Goal: Communication & Community: Share content

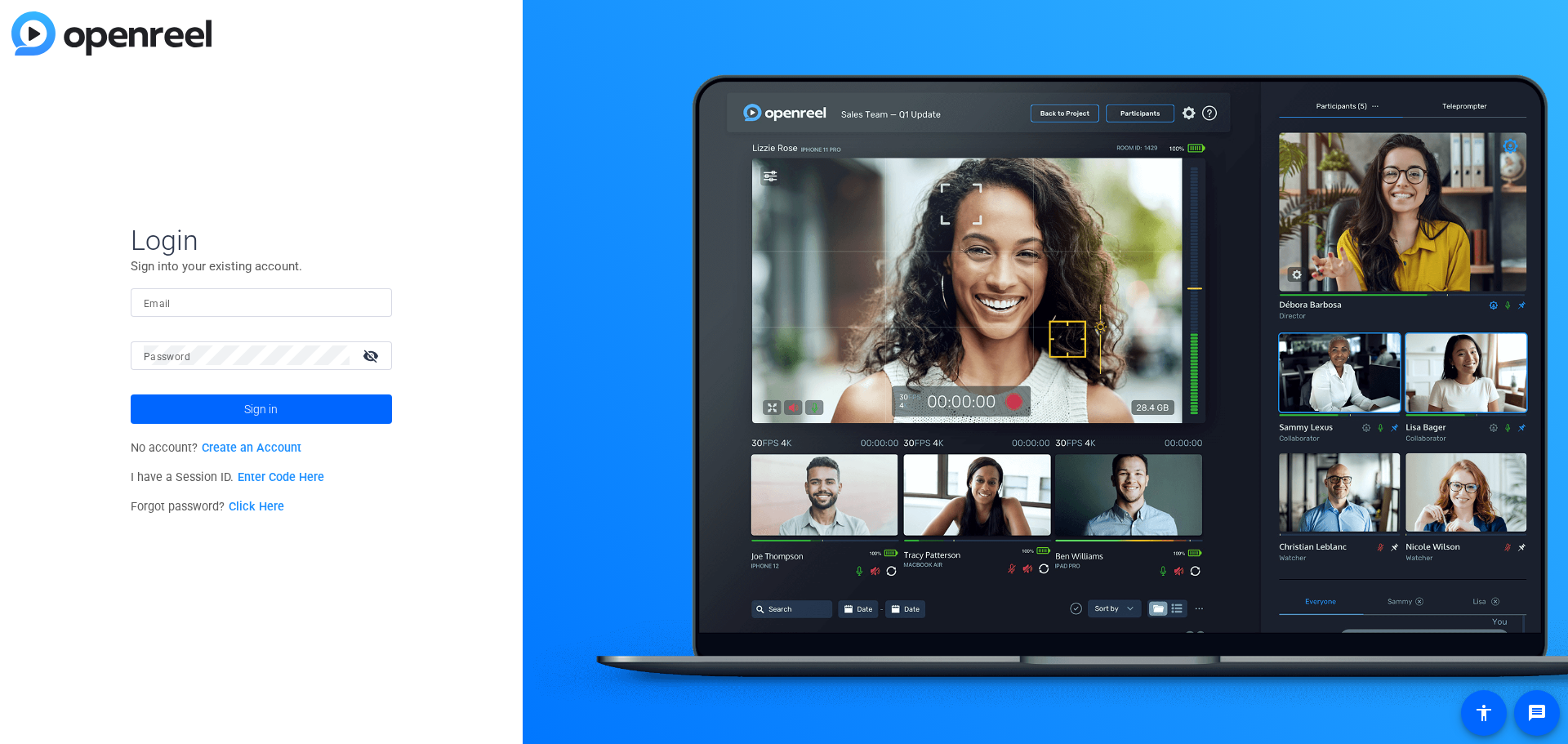
click at [198, 305] on input "Email" at bounding box center [261, 302] width 235 height 20
type input "[PERSON_NAME][EMAIL_ADDRESS][PERSON_NAME][DOMAIN_NAME]"
click at [275, 416] on span "Sign in" at bounding box center [260, 409] width 33 height 41
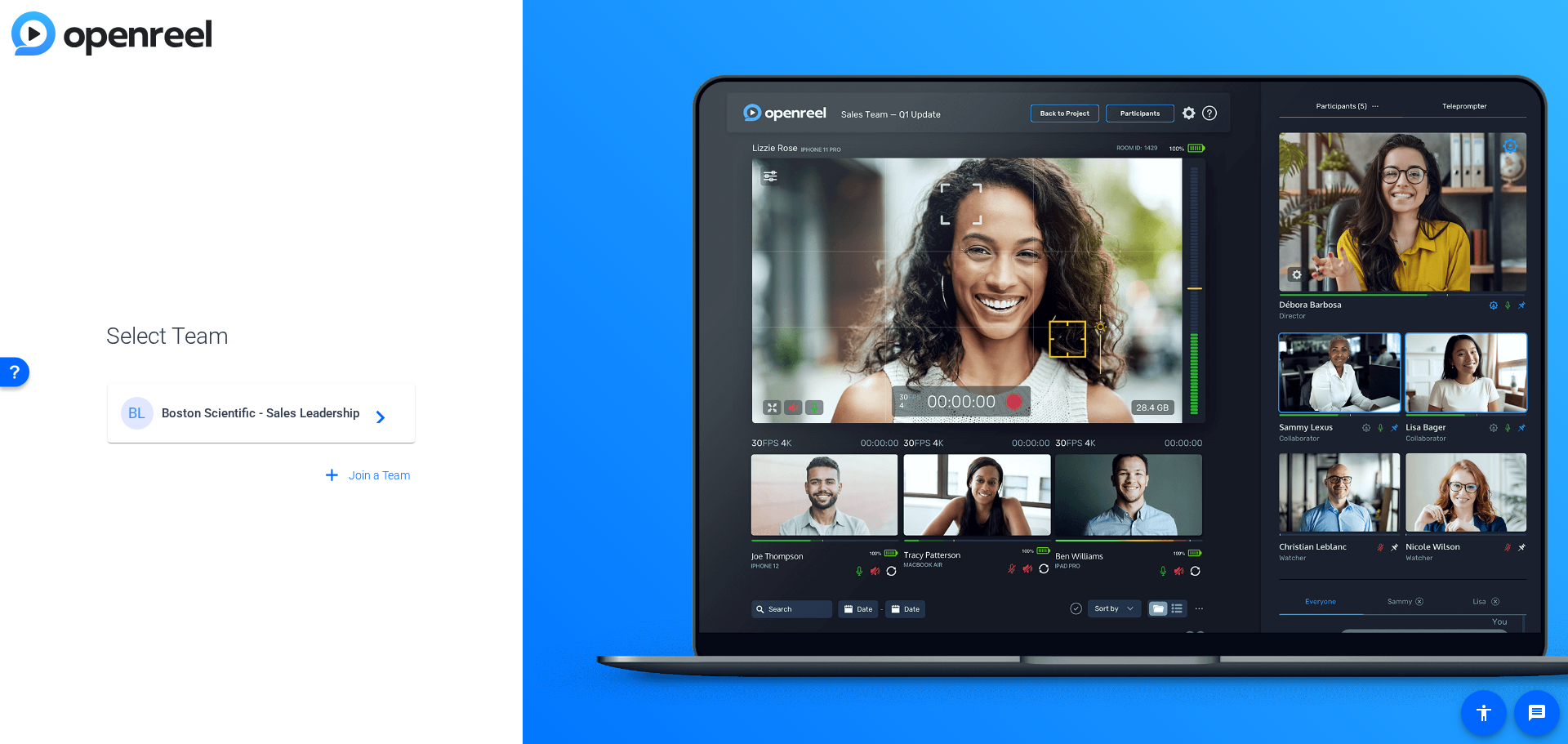
click at [370, 420] on mat-icon "navigate_next" at bounding box center [376, 413] width 20 height 20
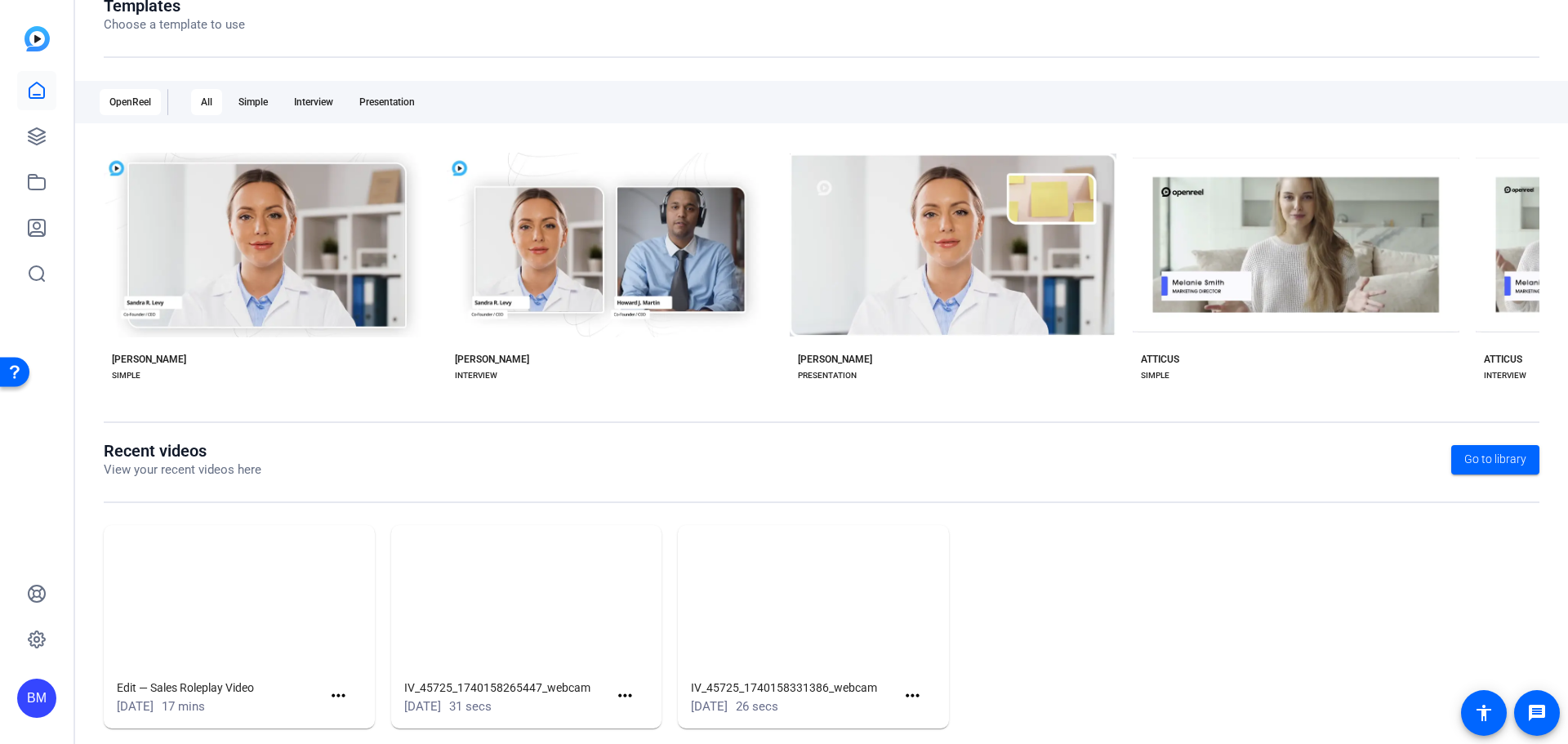
scroll to position [221, 0]
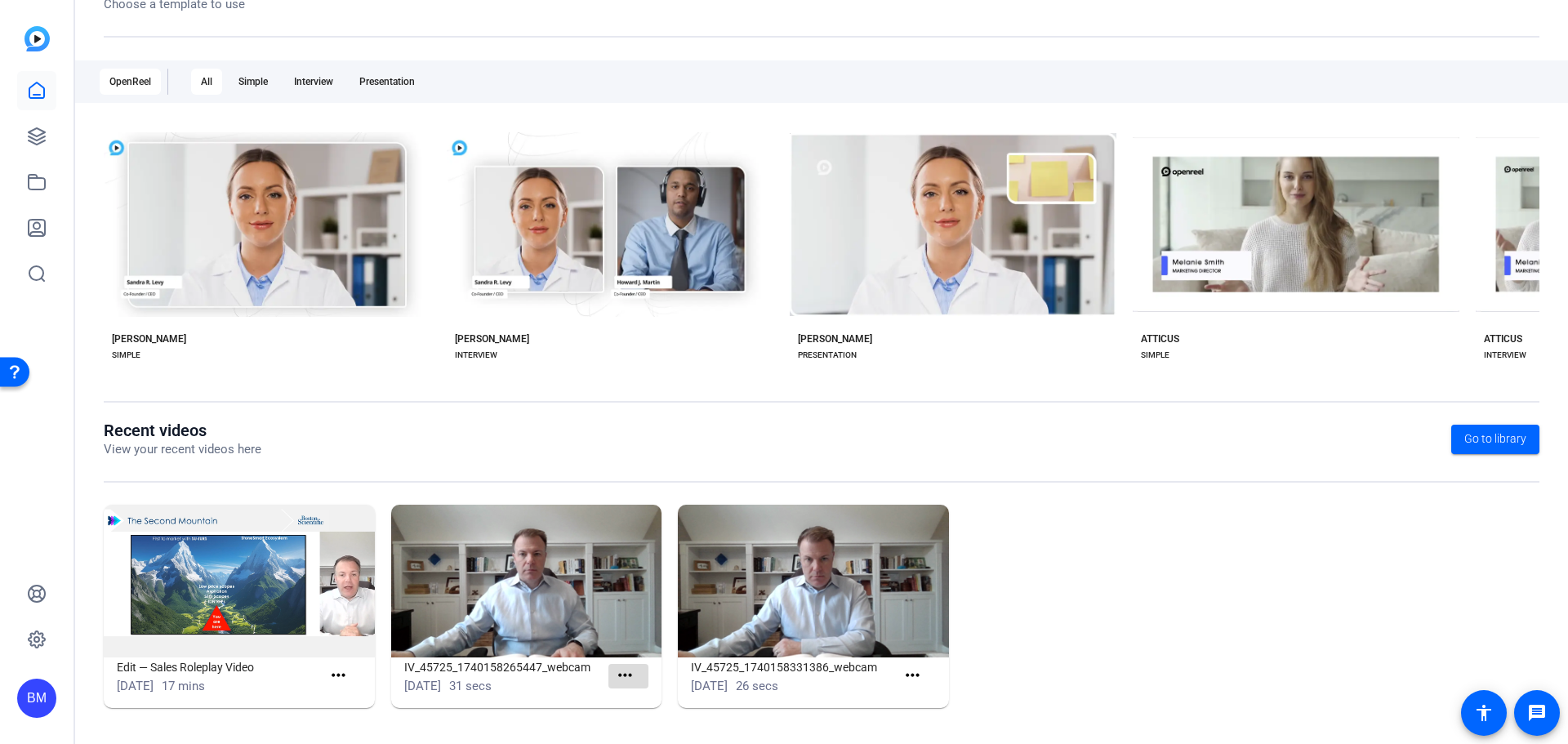
click at [622, 681] on mat-icon "more_horiz" at bounding box center [626, 675] width 20 height 20
drag, startPoint x: 501, startPoint y: 575, endPoint x: 1044, endPoint y: 541, distance: 544.1
click at [1044, 541] on div at bounding box center [784, 372] width 1568 height 744
click at [266, 593] on img at bounding box center [239, 581] width 271 height 153
click at [336, 679] on mat-icon "more_horiz" at bounding box center [338, 675] width 20 height 20
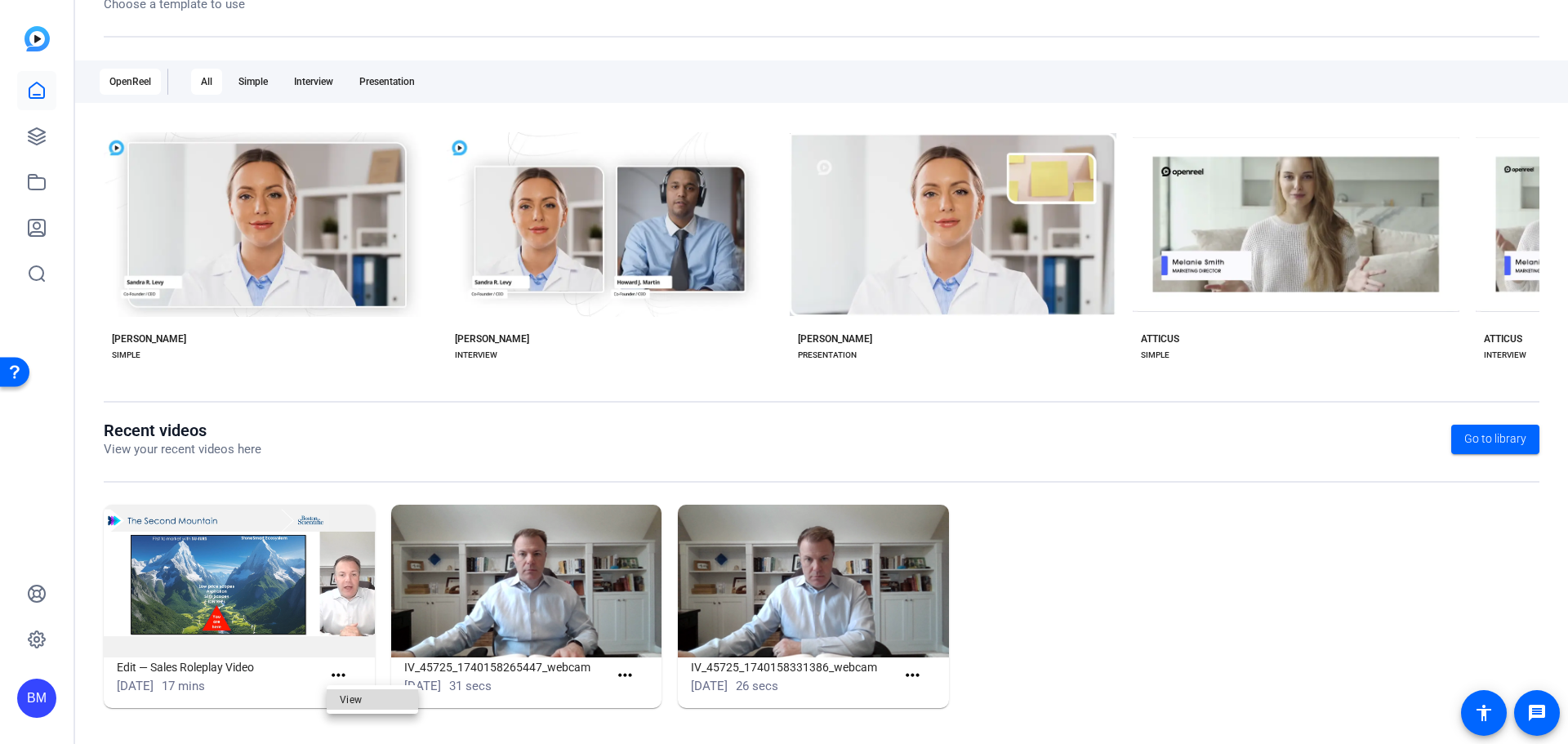
click at [351, 707] on span "View" at bounding box center [372, 699] width 65 height 20
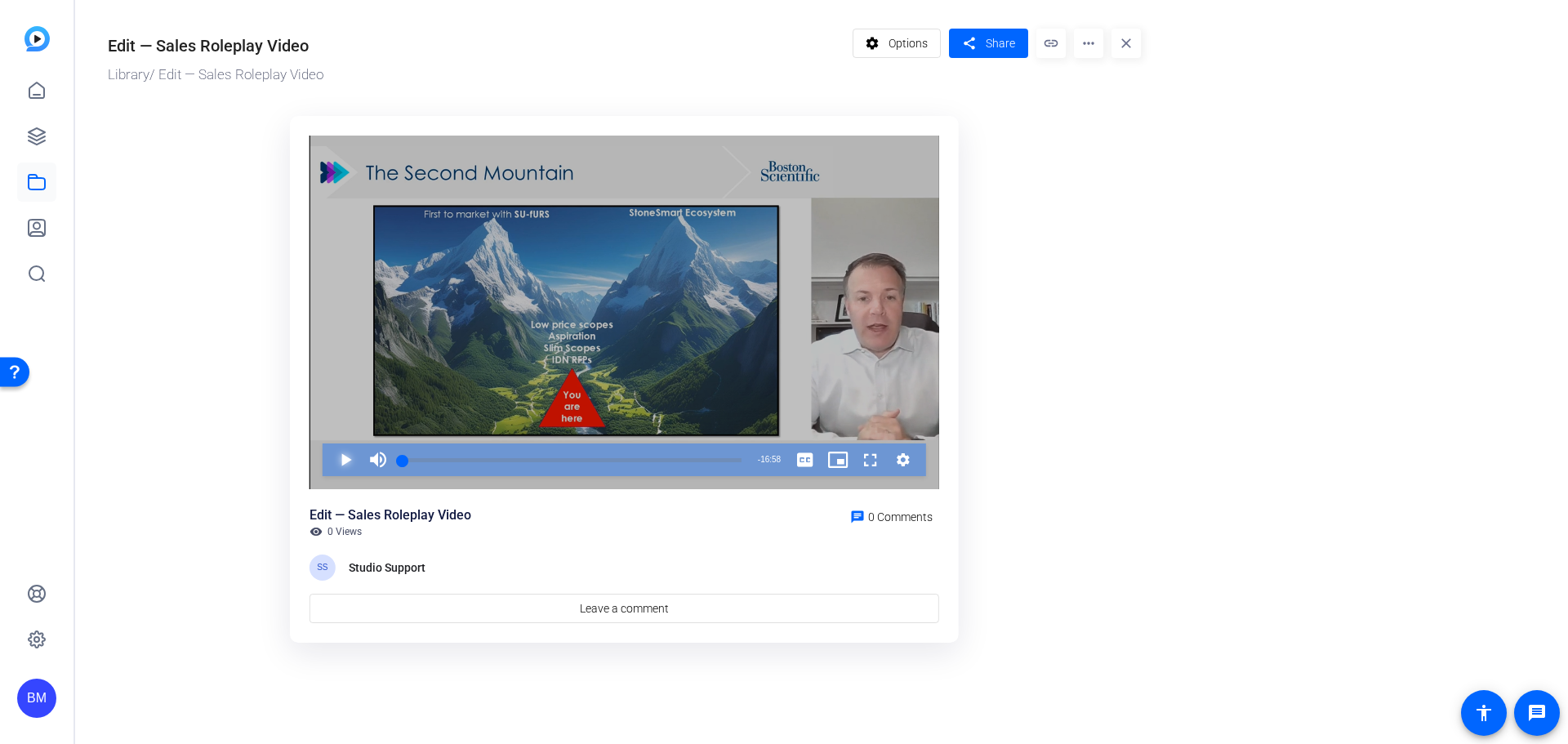
click at [329, 459] on span "Video Player" at bounding box center [329, 459] width 0 height 32
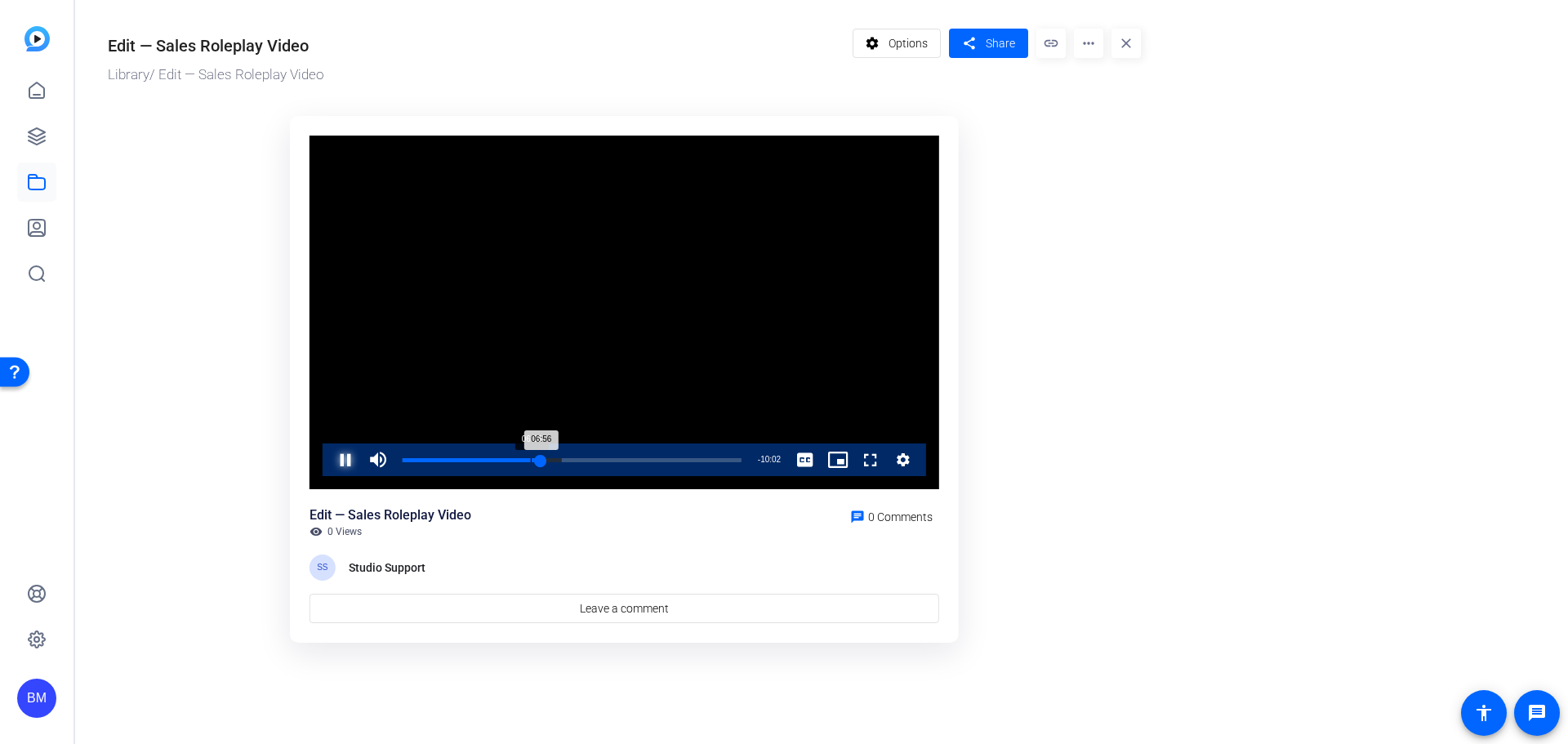
click at [531, 456] on div "Loaded : 47.11% 06:25 06:56" at bounding box center [572, 459] width 355 height 32
click at [520, 459] on div "05:53" at bounding box center [520, 459] width 1 height 4
click at [986, 41] on span "Share" at bounding box center [1000, 43] width 30 height 17
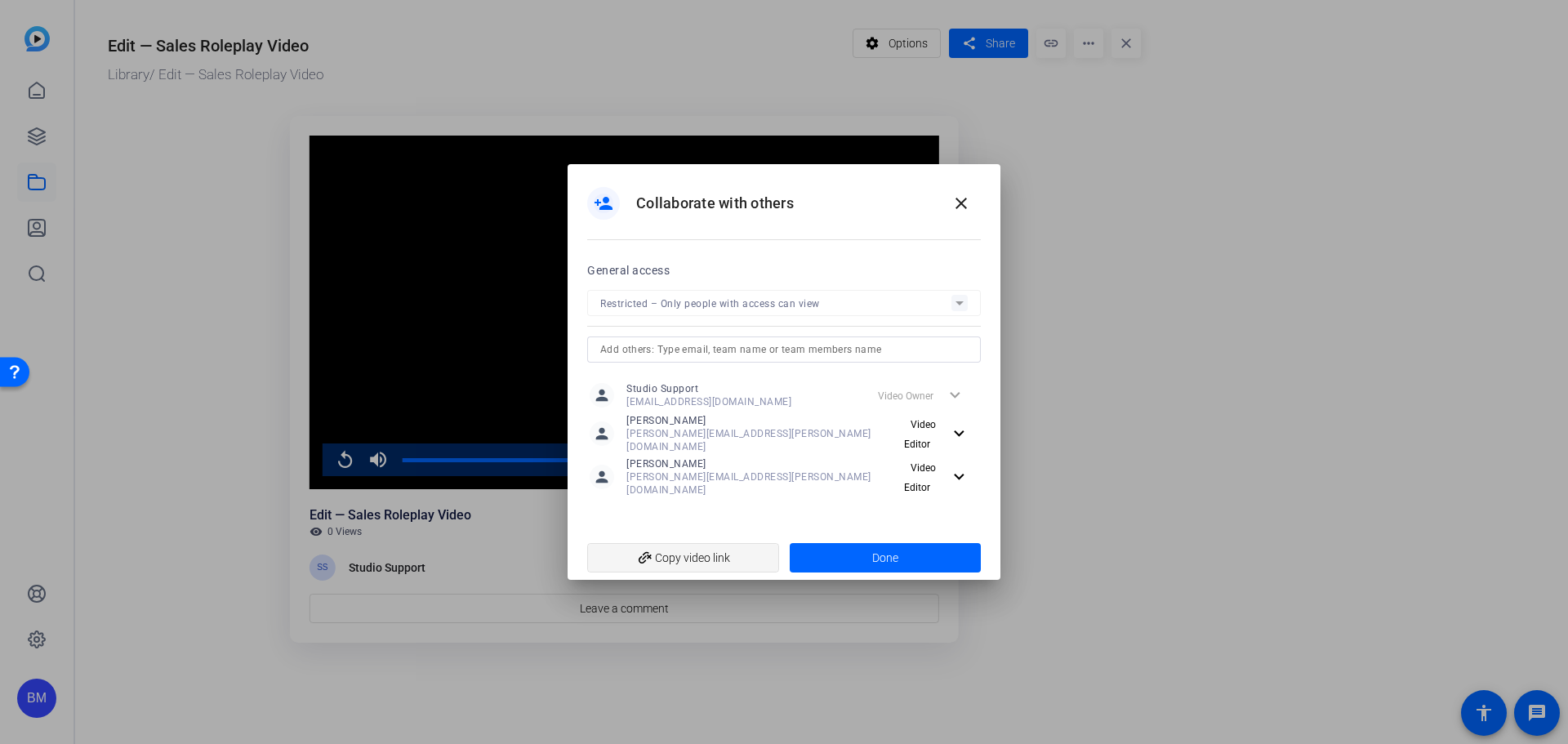
click at [723, 546] on span "add_link Copy video link" at bounding box center [682, 557] width 166 height 31
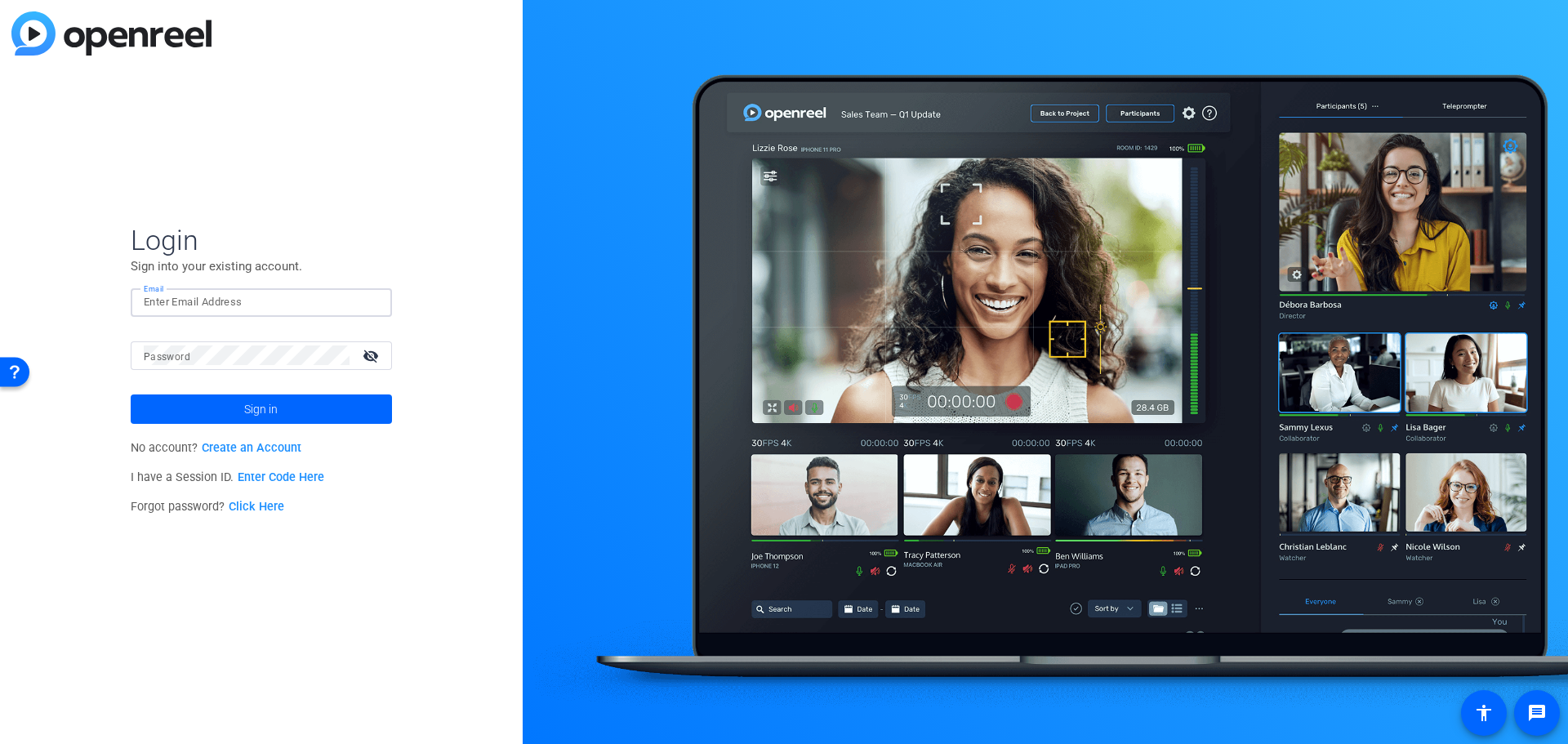
click at [242, 301] on input "Email" at bounding box center [261, 302] width 235 height 20
type input "[PERSON_NAME][EMAIL_ADDRESS][PERSON_NAME][DOMAIN_NAME]"
click at [243, 413] on span at bounding box center [262, 409] width 262 height 39
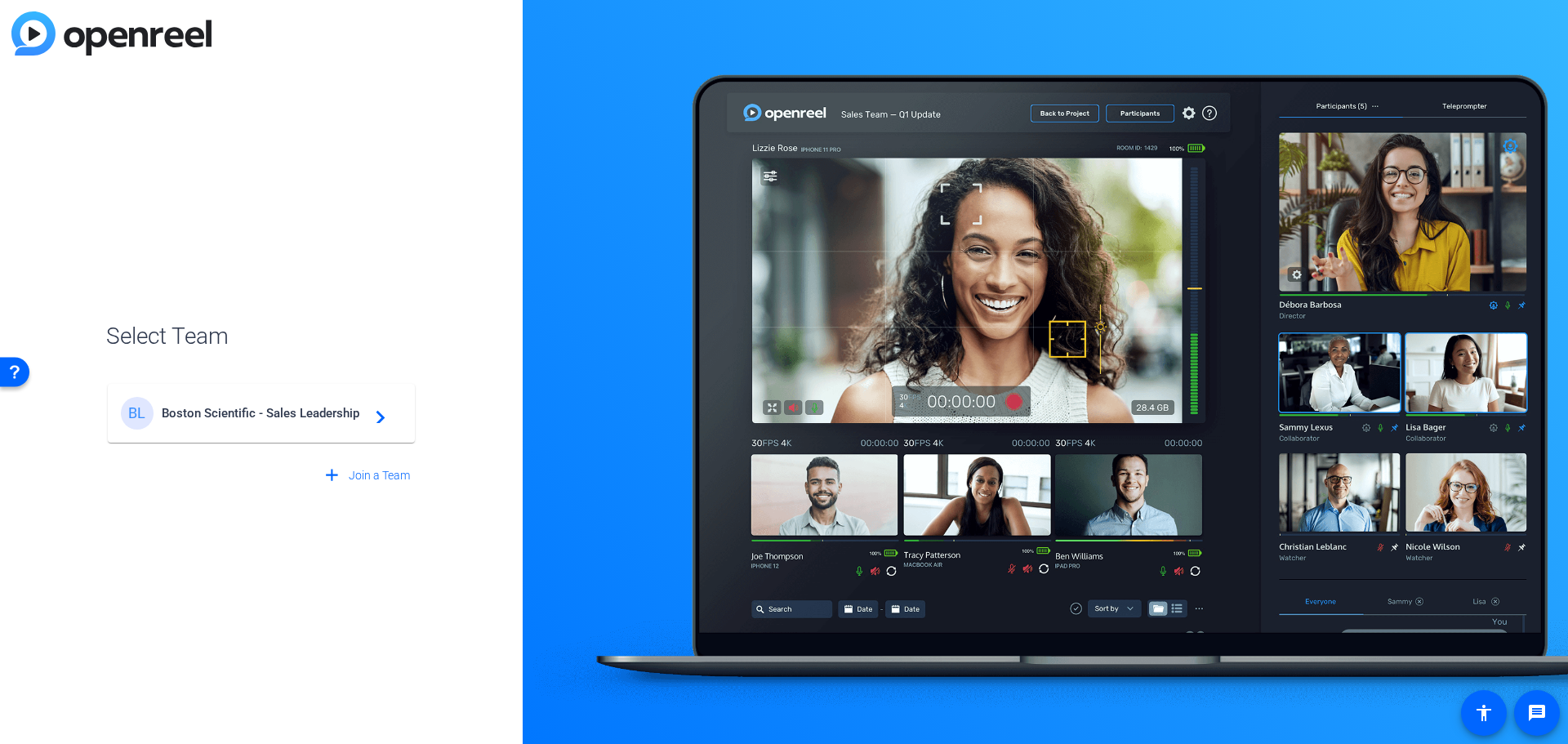
click at [320, 413] on span "Boston Scientific - Sales Leadership" at bounding box center [263, 413] width 204 height 14
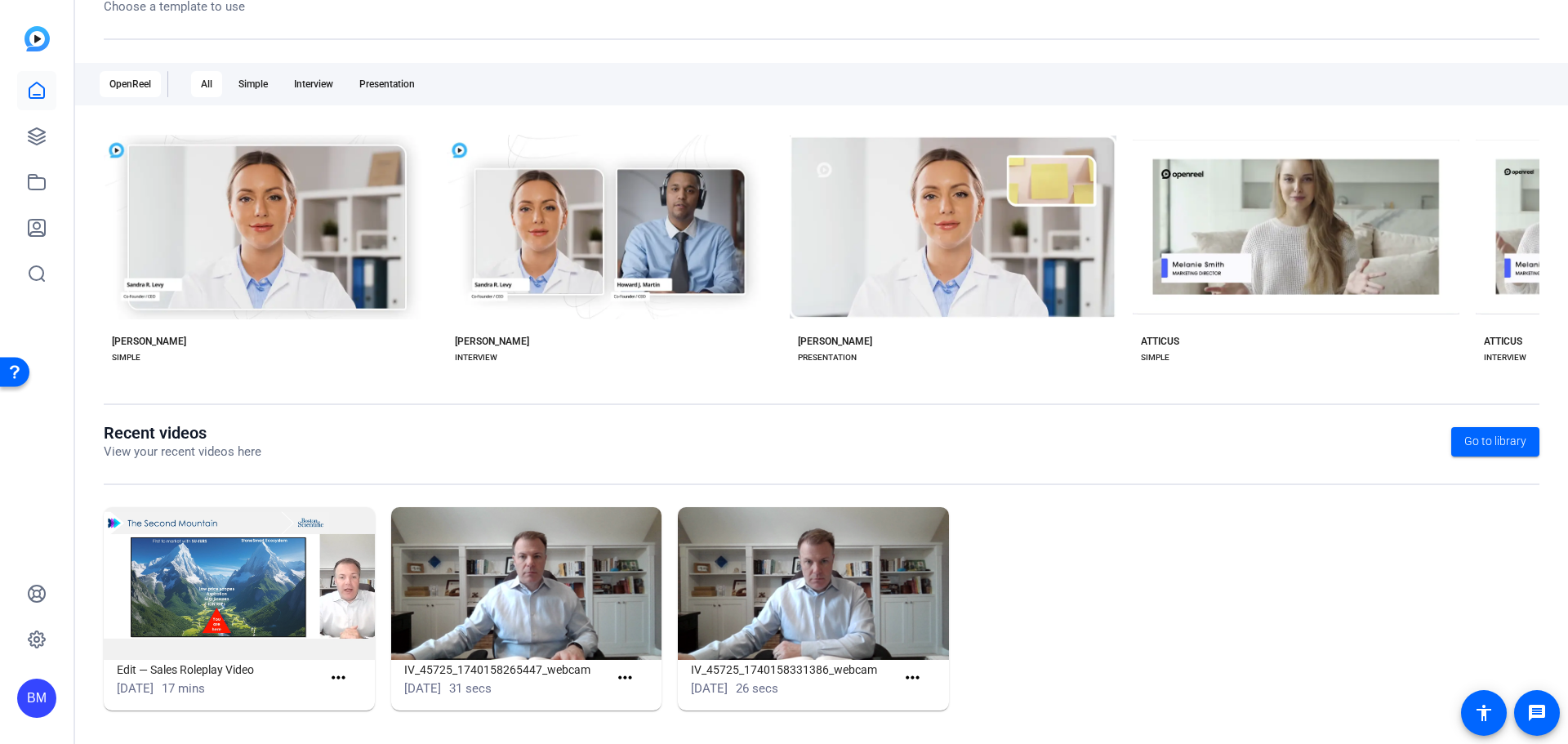
scroll to position [221, 0]
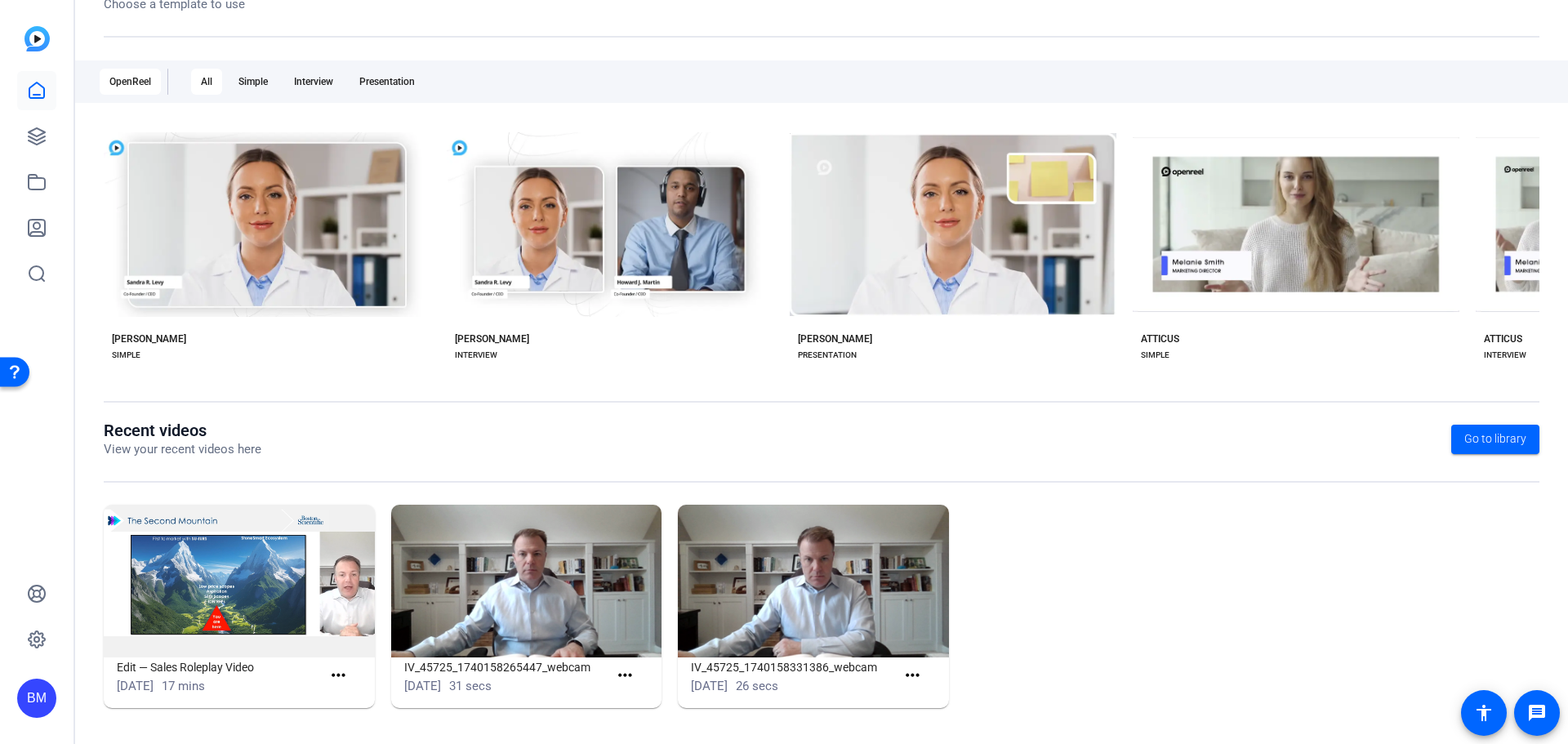
click at [228, 610] on img at bounding box center [239, 581] width 271 height 153
click at [331, 676] on mat-icon "more_horiz" at bounding box center [338, 675] width 20 height 20
click at [274, 607] on div at bounding box center [784, 372] width 1568 height 744
click at [337, 682] on mat-icon "more_horiz" at bounding box center [338, 675] width 20 height 20
click at [347, 702] on span "View" at bounding box center [372, 699] width 65 height 20
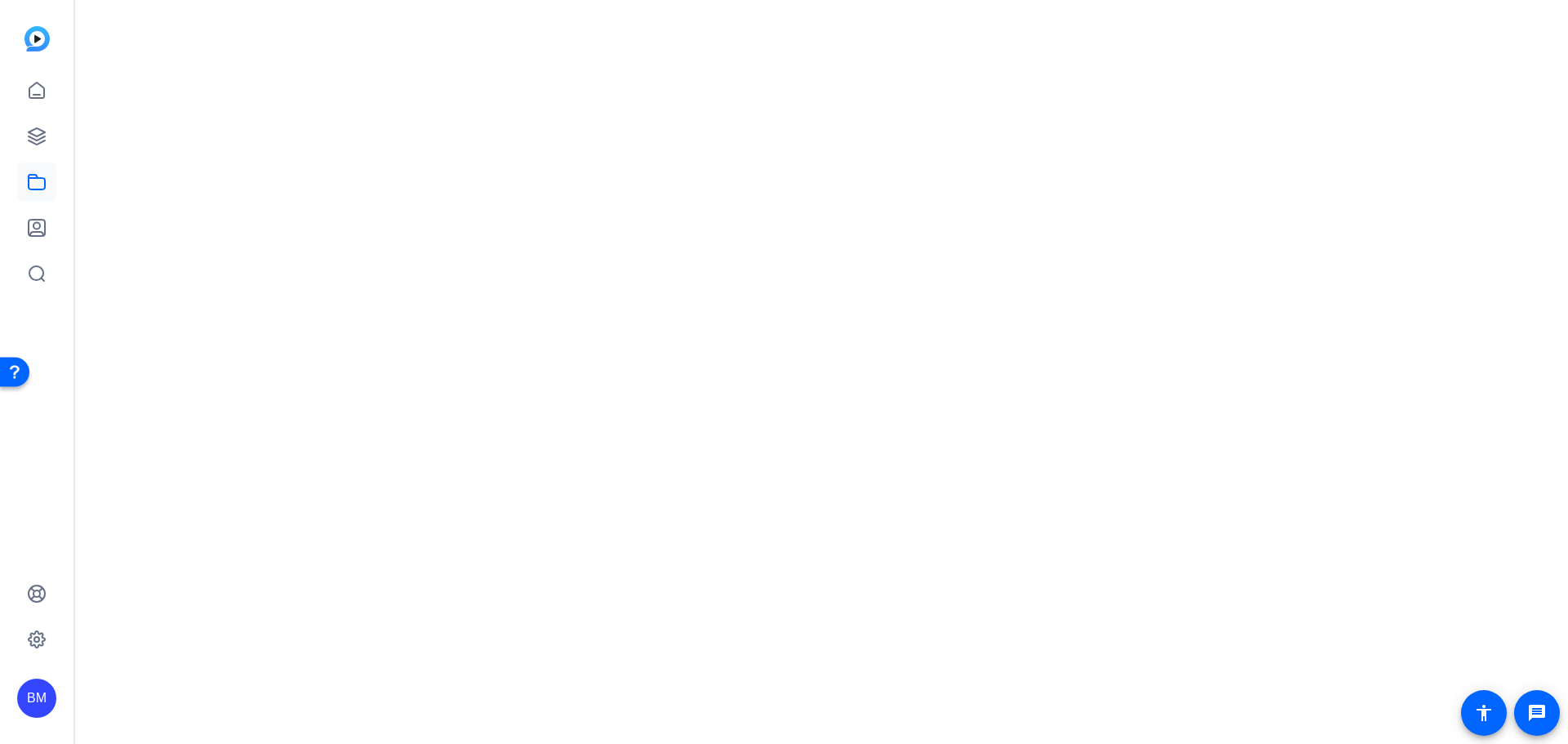
scroll to position [0, 0]
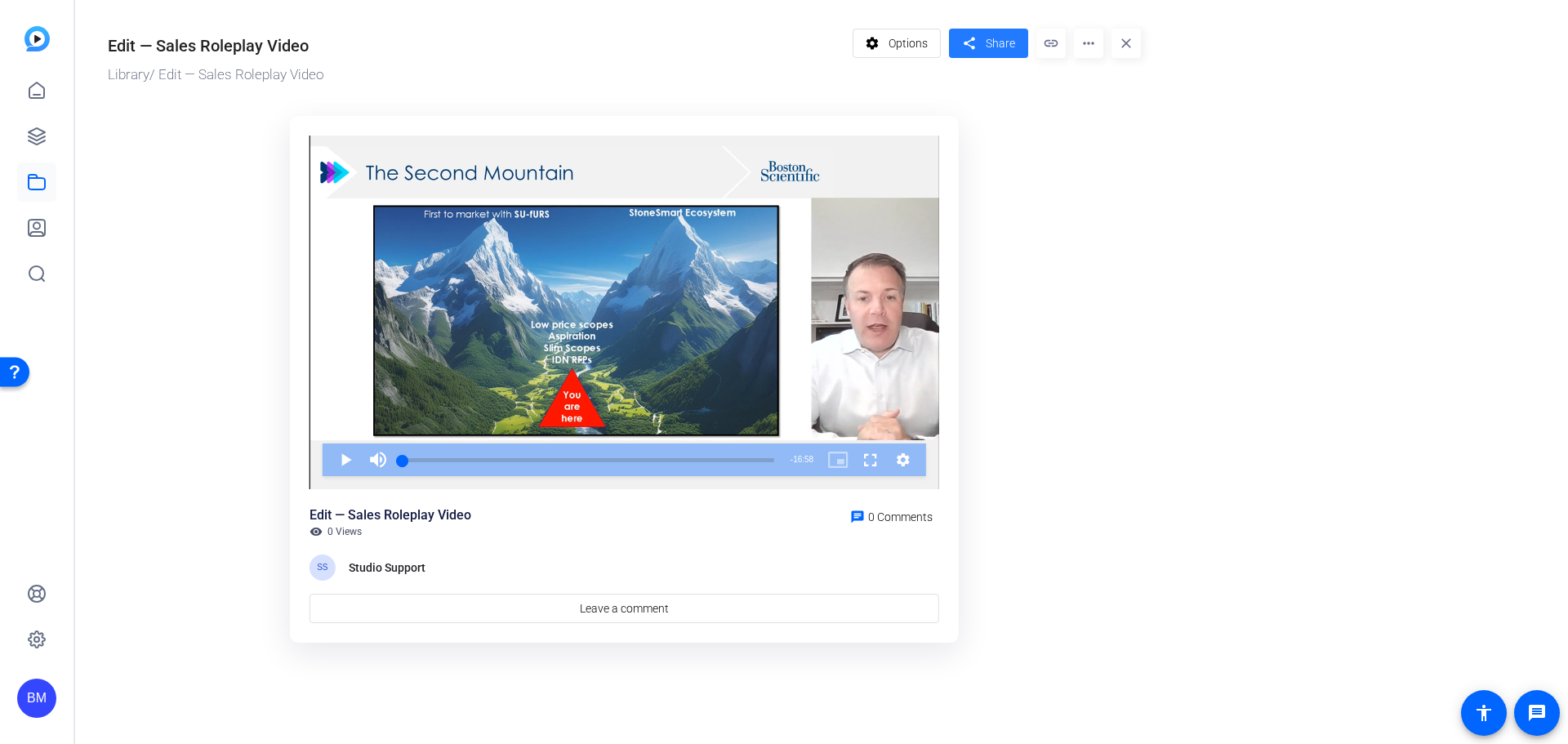
click at [972, 45] on mat-icon "share" at bounding box center [969, 43] width 20 height 22
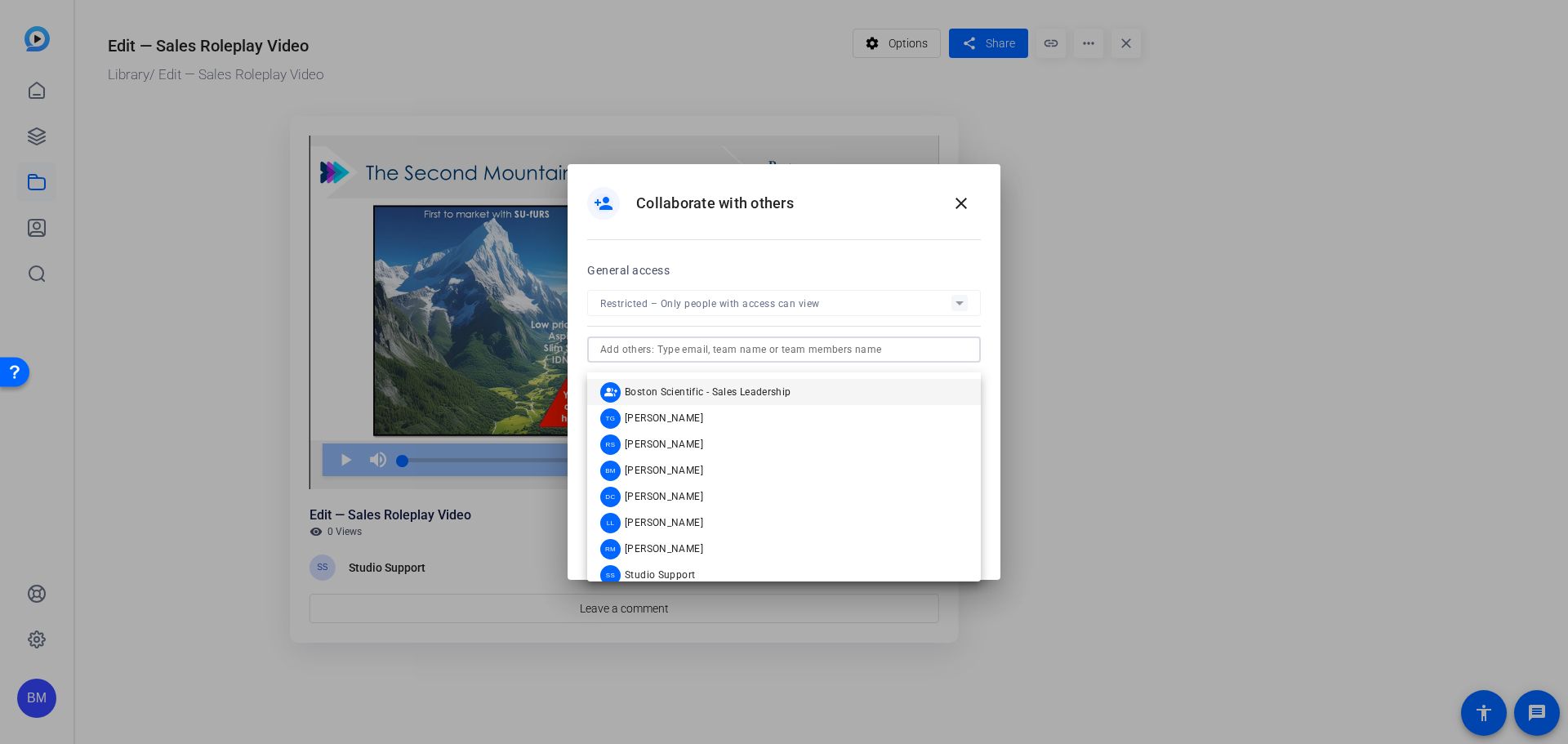
click at [639, 359] on input "text" at bounding box center [784, 349] width 368 height 20
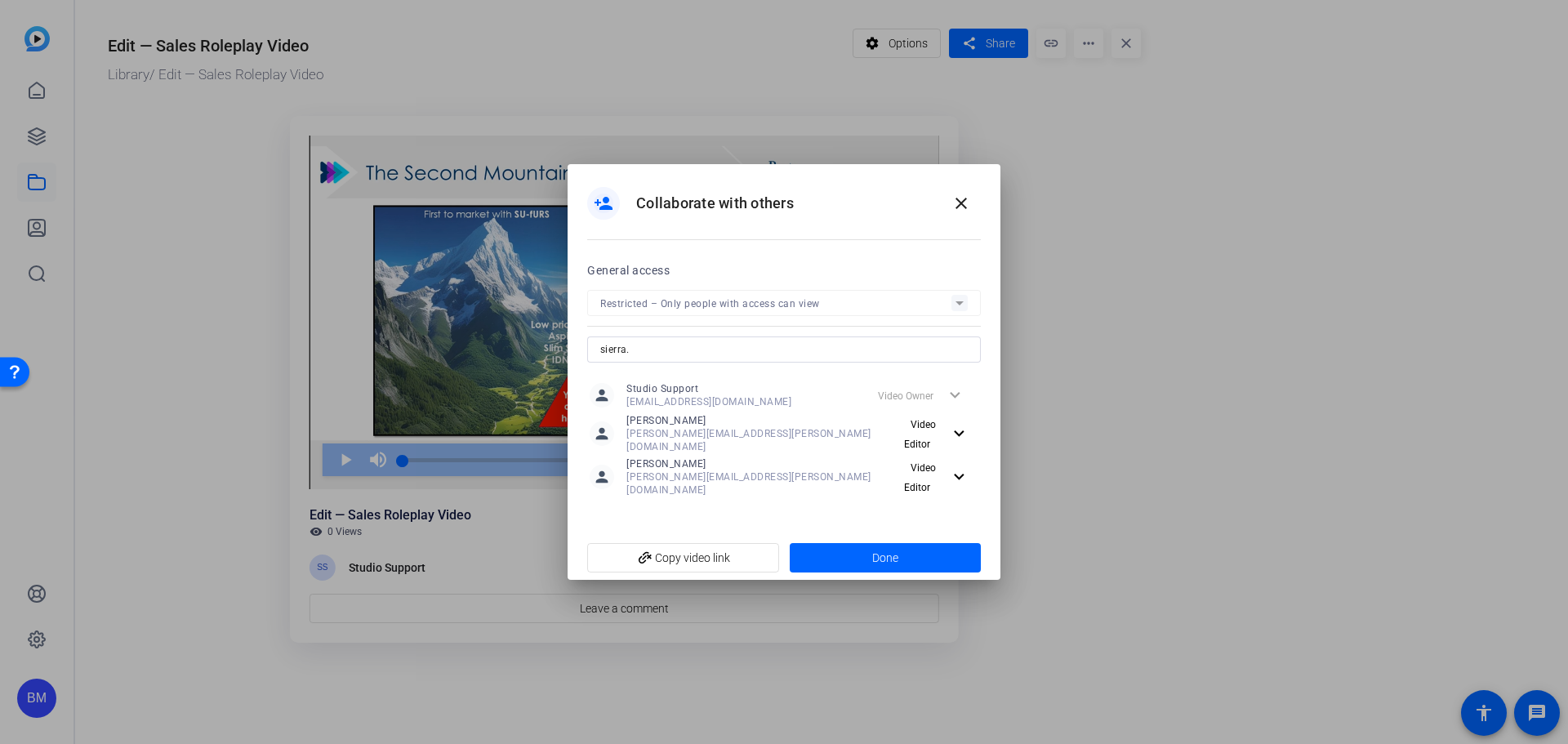
click at [694, 359] on input "sierra." at bounding box center [784, 349] width 368 height 20
type input "sierra.weinstein@bsci.com"
click at [915, 540] on span at bounding box center [886, 557] width 192 height 39
